Goal: Information Seeking & Learning: Learn about a topic

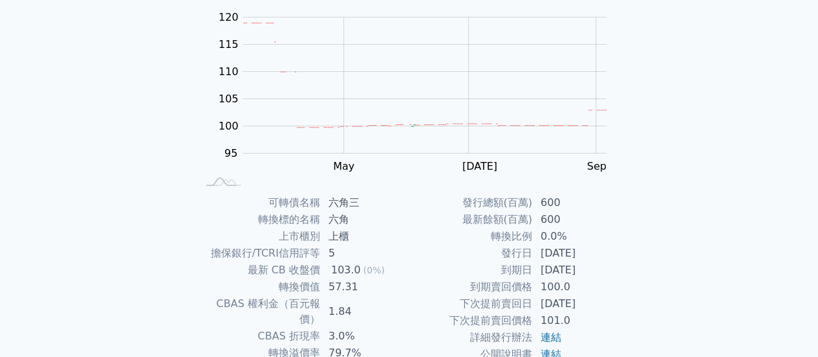
scroll to position [194, 0]
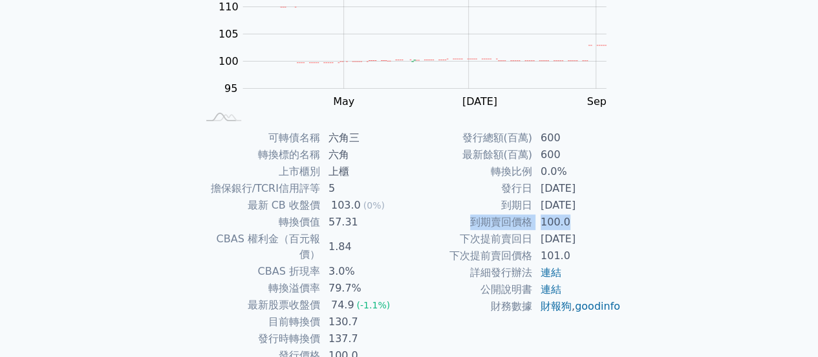
drag, startPoint x: 469, startPoint y: 216, endPoint x: 575, endPoint y: 219, distance: 105.5
click at [575, 219] on tr "到期賣回價格 100.0" at bounding box center [516, 222] width 212 height 17
click at [575, 219] on td "100.0" at bounding box center [577, 222] width 89 height 17
drag, startPoint x: 462, startPoint y: 239, endPoint x: 595, endPoint y: 237, distance: 133.3
click at [595, 237] on tr "下次提前賣回日 [DATE]" at bounding box center [516, 238] width 212 height 17
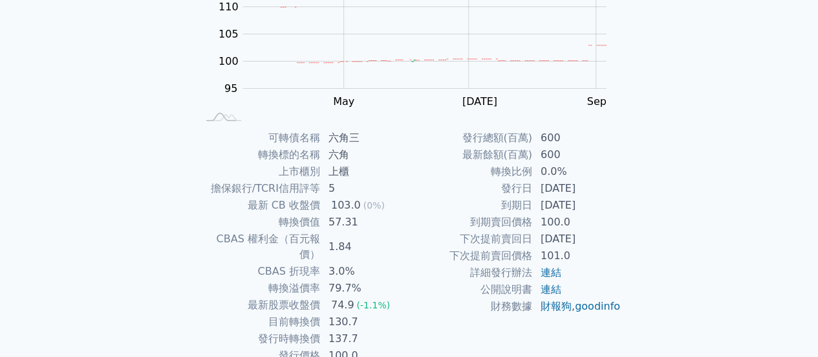
click at [595, 237] on td "[DATE]" at bounding box center [577, 238] width 89 height 17
drag, startPoint x: 568, startPoint y: 256, endPoint x: 450, endPoint y: 259, distance: 118.5
click at [450, 259] on tr "下次提前賣回價格 101.0" at bounding box center [516, 255] width 212 height 17
click at [450, 259] on td "下次提前賣回價格" at bounding box center [472, 255] width 124 height 17
drag, startPoint x: 452, startPoint y: 256, endPoint x: 567, endPoint y: 253, distance: 114.6
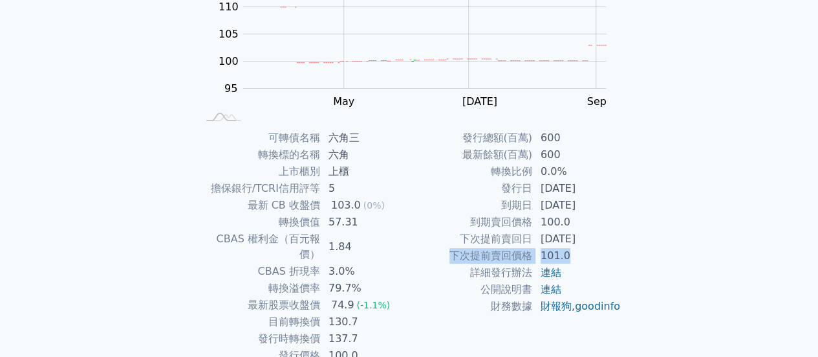
click at [567, 253] on tr "下次提前賣回價格 101.0" at bounding box center [516, 255] width 212 height 17
click at [567, 253] on td "101.0" at bounding box center [577, 255] width 89 height 17
drag, startPoint x: 567, startPoint y: 256, endPoint x: 463, endPoint y: 240, distance: 104.7
click at [463, 240] on tbody "發行總額(百萬) 600 最新餘額(百萬) 600 轉換比例 0.0% 發行日 [DATE] 到期日 [DATE] 到期賣回價格 100.0 下次提前賣回日 …" at bounding box center [516, 221] width 212 height 185
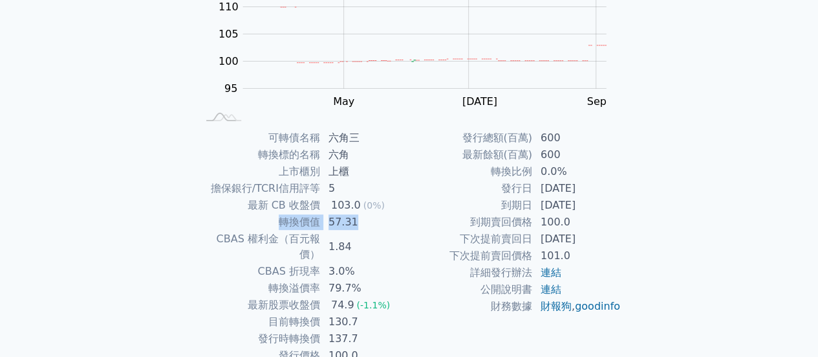
drag, startPoint x: 281, startPoint y: 222, endPoint x: 360, endPoint y: 219, distance: 79.0
click at [360, 219] on tr "轉換價值 57.31" at bounding box center [303, 222] width 212 height 17
click at [113, 227] on div "可轉債列表 財務數據 可轉債列表 財務數據 登入／註冊 登入／註冊 可轉債列表 › 27323 六角三 27323 六角三 可轉債詳細資訊 Zoom Out …" at bounding box center [409, 113] width 818 height 615
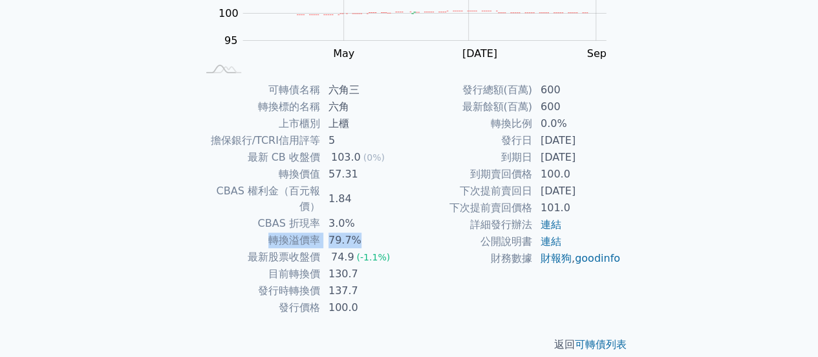
drag, startPoint x: 270, startPoint y: 223, endPoint x: 369, endPoint y: 221, distance: 98.4
click at [369, 232] on tr "轉換溢價率 79.7%" at bounding box center [303, 240] width 212 height 17
click at [179, 221] on div "可轉債列表 › 27323 六角三 27323 六角三 可轉債詳細資訊 Zoom Out 100 85 90 95 100 105 110 115 120 1…" at bounding box center [409, 81] width 497 height 584
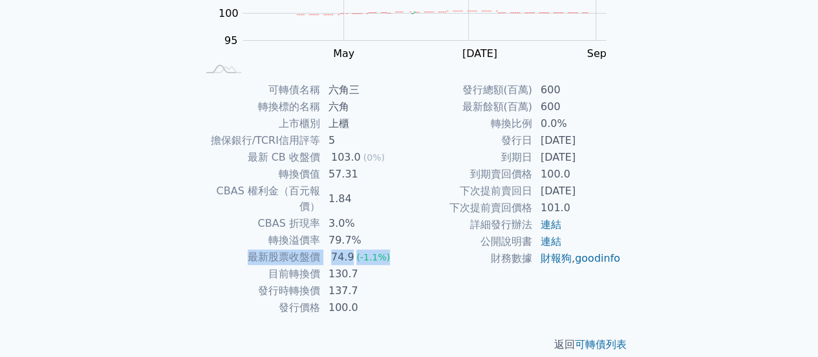
drag, startPoint x: 250, startPoint y: 240, endPoint x: 392, endPoint y: 239, distance: 141.7
click at [392, 248] on tr "最新股票收盤價 74.9 (-1.1%)" at bounding box center [303, 256] width 212 height 17
click at [268, 249] on td "最新股票收盤價" at bounding box center [259, 256] width 124 height 17
drag, startPoint x: 266, startPoint y: 272, endPoint x: 311, endPoint y: 264, distance: 45.4
click at [311, 264] on tbody "可轉債名稱 六角三 轉換標的名稱 六角 上市櫃別 上櫃 擔保銀行/TCRI信用評等 5 最新 CB 收盤價 103.0 (0%) 轉換價值 57.31 CBA…" at bounding box center [303, 199] width 212 height 234
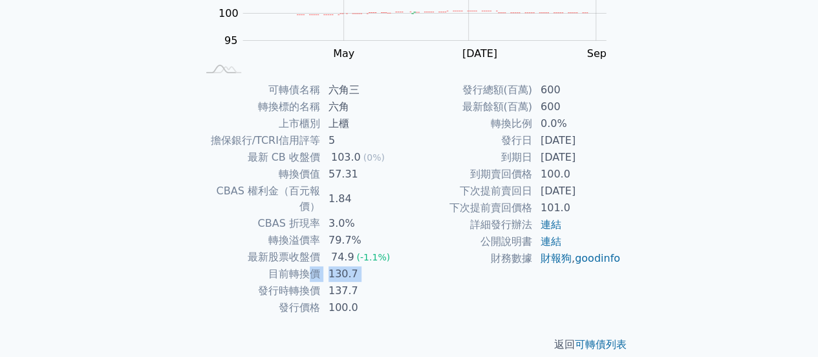
click at [311, 265] on td "目前轉換價" at bounding box center [259, 273] width 124 height 17
drag, startPoint x: 273, startPoint y: 257, endPoint x: 356, endPoint y: 273, distance: 84.4
click at [356, 273] on tbody "可轉債名稱 六角三 轉換標的名稱 六角 上市櫃別 上櫃 擔保銀行/TCRI信用評等 5 最新 CB 收盤價 103.0 (0%) 轉換價值 57.31 CBA…" at bounding box center [303, 199] width 212 height 234
click at [315, 232] on td "轉換溢價率" at bounding box center [259, 240] width 124 height 17
click at [243, 282] on td "發行時轉換價" at bounding box center [259, 290] width 124 height 17
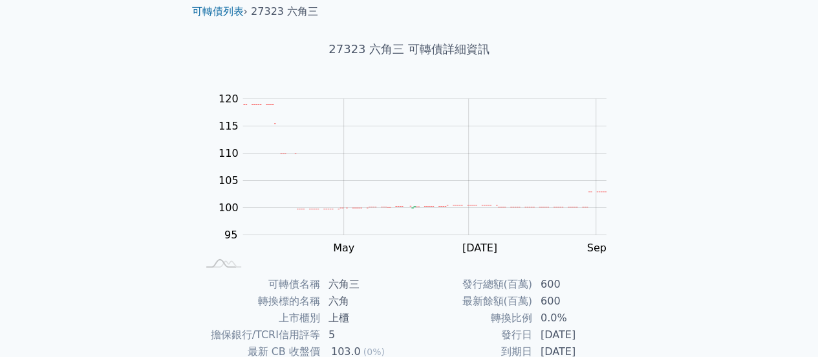
scroll to position [0, 0]
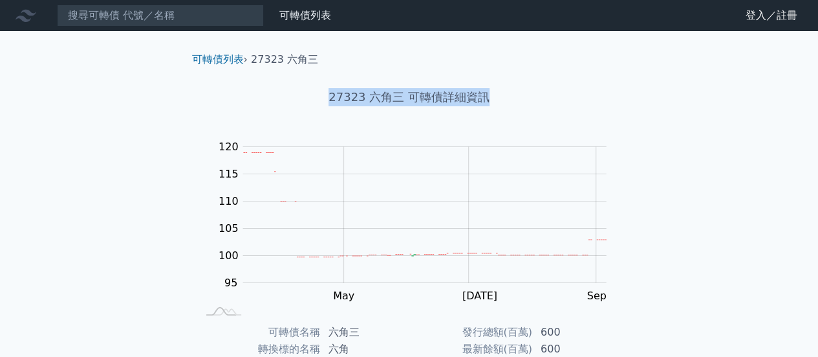
drag, startPoint x: 327, startPoint y: 99, endPoint x: 491, endPoint y: 98, distance: 163.7
click at [491, 98] on h1 "27323 六角三 可轉債詳細資訊" at bounding box center [410, 97] width 456 height 18
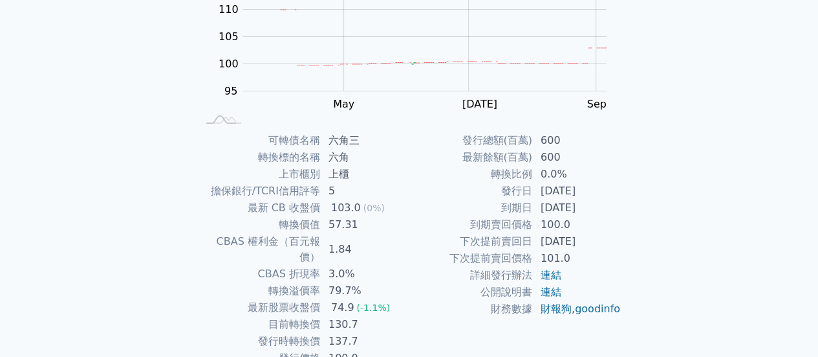
scroll to position [242, 0]
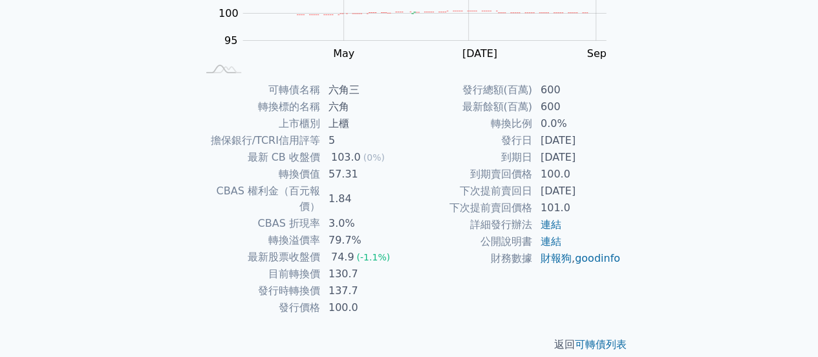
click at [186, 125] on div "可轉債名稱 六角三 轉換標的名稱 六角 上市櫃別 上櫃 擔保銀行/TCRI信用評等 5 最新 CB 收盤價 103.0 (0%) 轉換價值 57.31 CBA…" at bounding box center [410, 199] width 456 height 234
drag, startPoint x: 210, startPoint y: 138, endPoint x: 335, endPoint y: 143, distance: 124.3
click at [335, 143] on tr "擔保銀行/TCRI信用評等 5" at bounding box center [303, 140] width 212 height 17
click at [335, 143] on td "5" at bounding box center [365, 140] width 89 height 17
click at [329, 140] on td "5" at bounding box center [365, 140] width 89 height 17
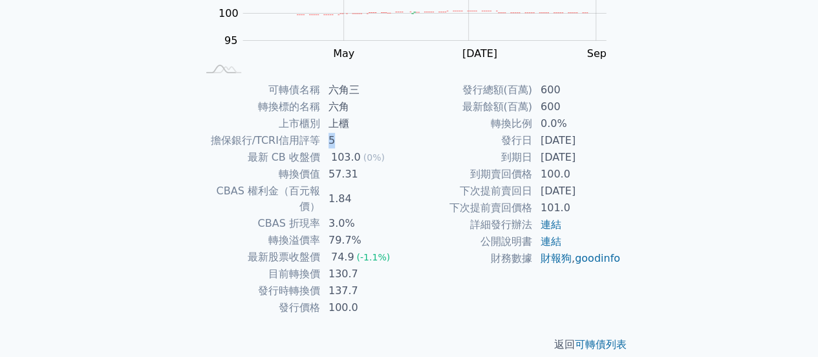
click at [329, 140] on td "5" at bounding box center [365, 140] width 89 height 17
drag, startPoint x: 356, startPoint y: 274, endPoint x: 262, endPoint y: 272, distance: 93.8
click at [262, 282] on tr "發行時轉換價 137.7" at bounding box center [303, 290] width 212 height 17
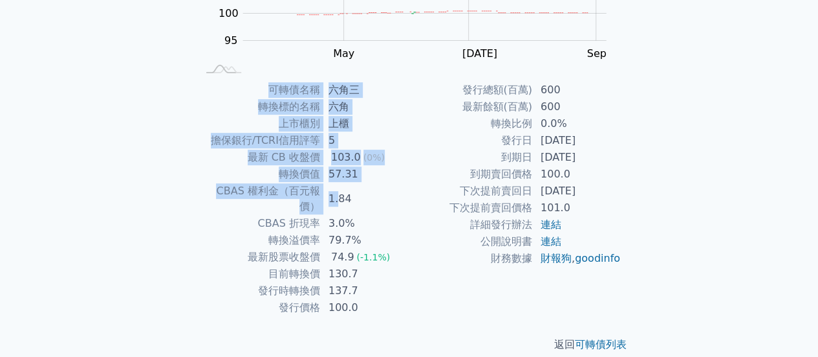
drag, startPoint x: 195, startPoint y: 186, endPoint x: 338, endPoint y: 185, distance: 143.0
click at [338, 185] on div "可轉債名稱 六角三 轉換標的名稱 六角 上市櫃別 上櫃 擔保銀行/TCRI信用評等 5 最新 CB 收盤價 103.0 (0%) 轉換價值 57.31 CBA…" at bounding box center [410, 199] width 456 height 234
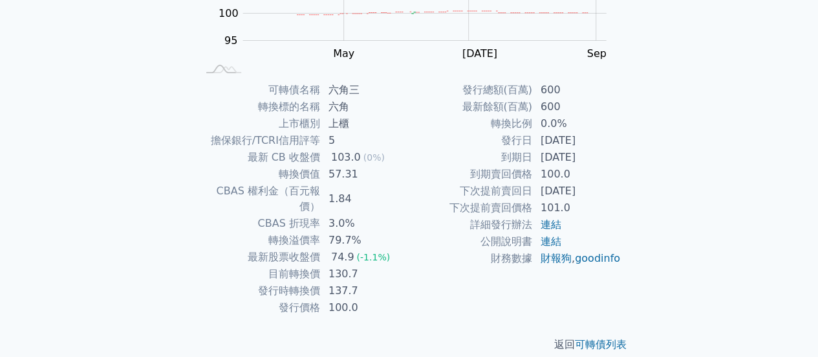
click at [352, 189] on td "1.84" at bounding box center [365, 198] width 89 height 32
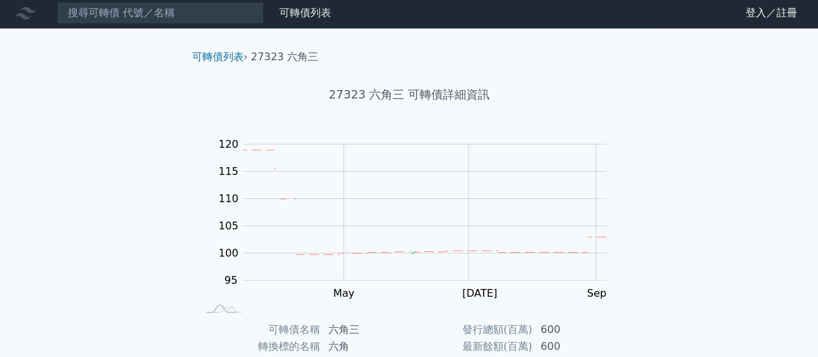
scroll to position [0, 0]
